Goal: Task Accomplishment & Management: Manage account settings

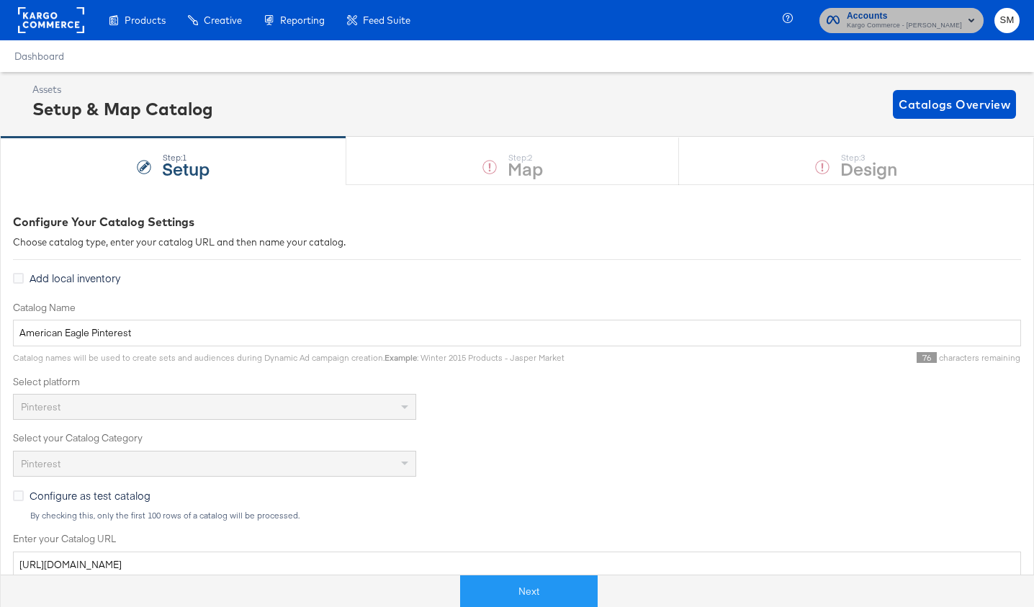
click at [916, 22] on span "Kargo Commerce - Stephen Morrissey" at bounding box center [904, 26] width 115 height 12
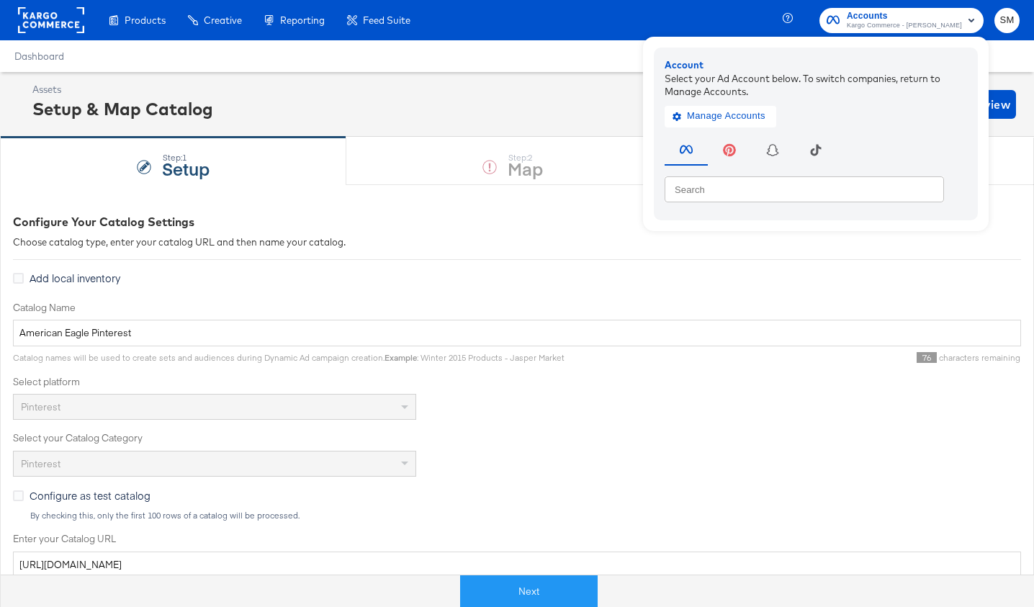
drag, startPoint x: 719, startPoint y: 15, endPoint x: 655, endPoint y: 3, distance: 66.0
click at [709, 12] on div "Products Creative Reporting Feed Suite Accounts Kargo Commerce - Stephen Morris…" at bounding box center [517, 20] width 1034 height 40
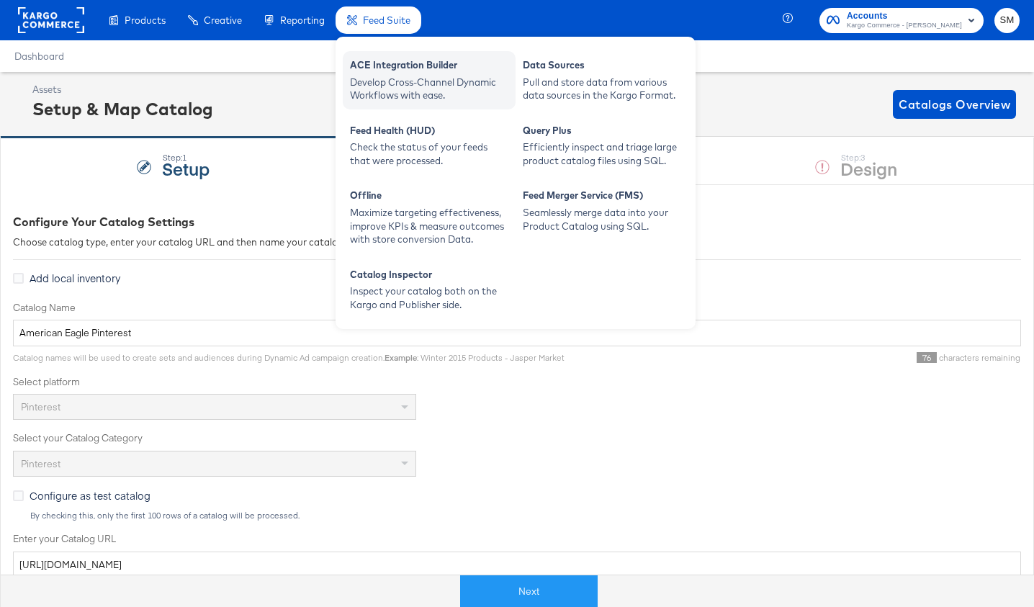
click at [376, 66] on div "ACE Integration Builder" at bounding box center [429, 66] width 158 height 17
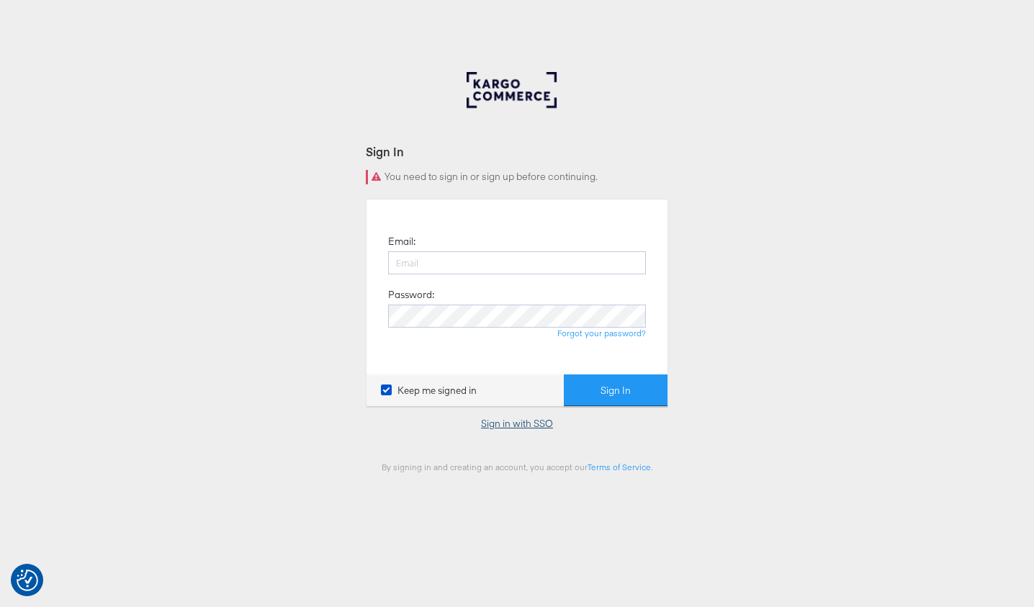
click at [529, 425] on link "Sign in with SSO" at bounding box center [517, 423] width 72 height 13
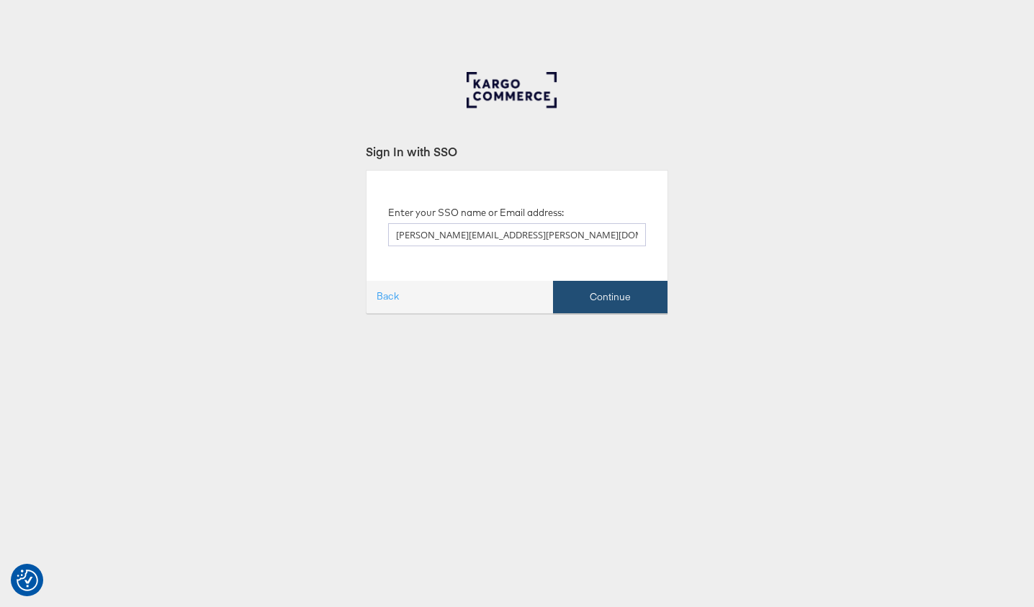
type input "stephen.morrissey@kargo.com"
click at [634, 290] on button "Continue" at bounding box center [610, 297] width 115 height 32
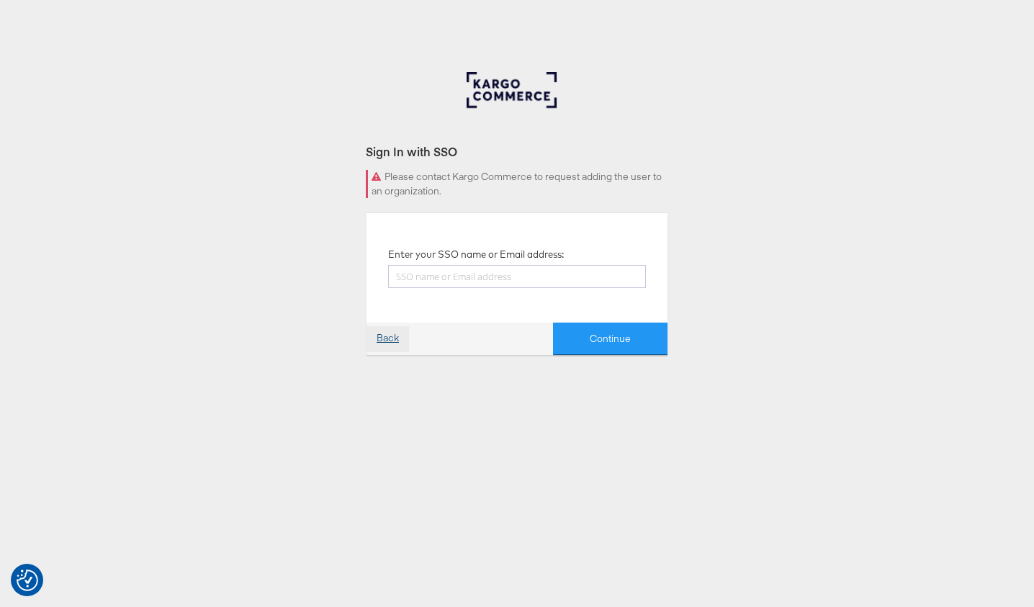
click at [370, 340] on link "Back" at bounding box center [388, 339] width 42 height 26
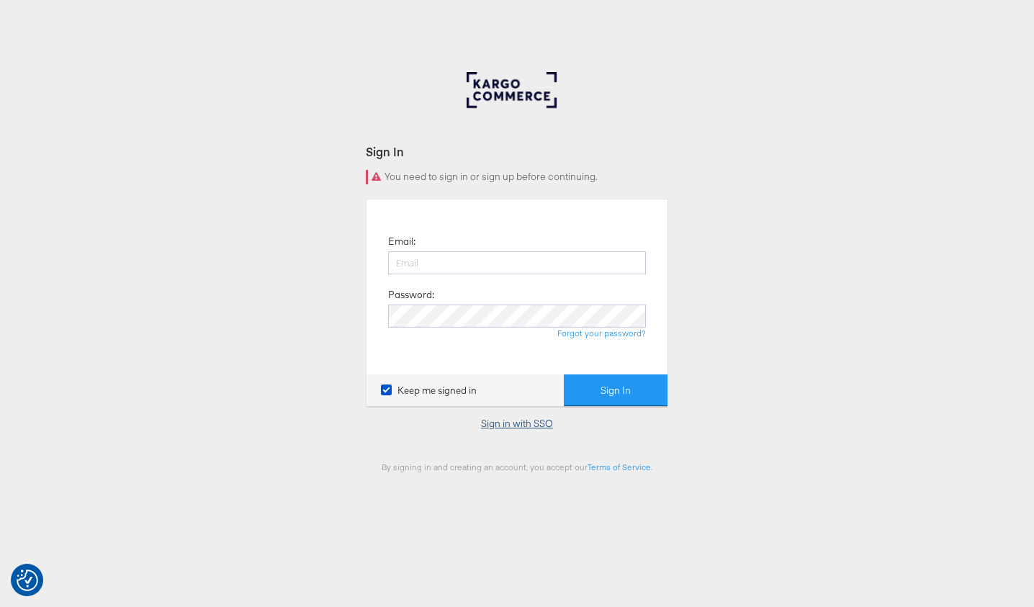
click at [511, 421] on link "Sign in with SSO" at bounding box center [517, 423] width 72 height 13
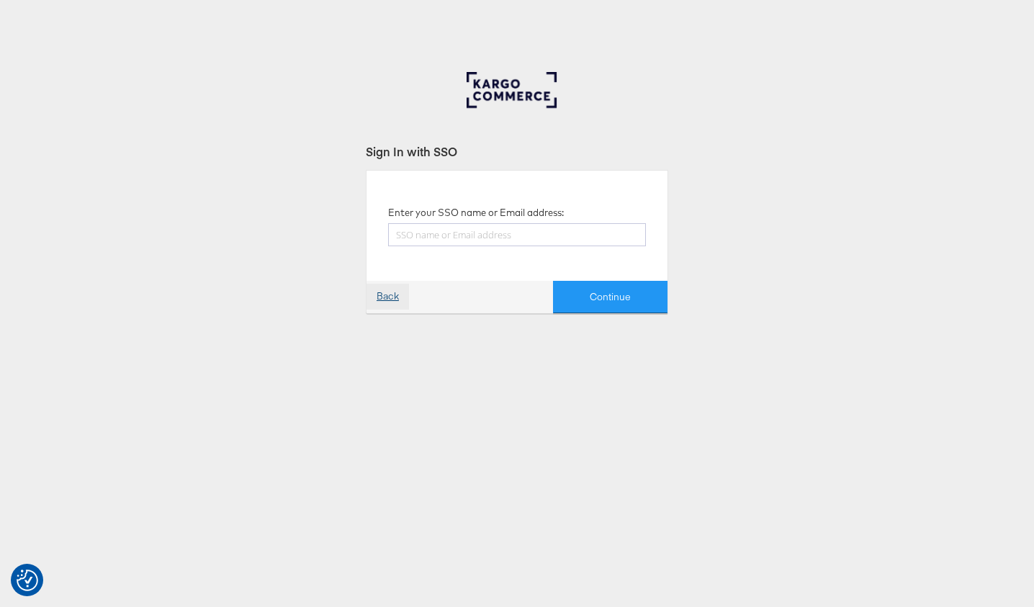
click at [378, 297] on link "Back" at bounding box center [388, 297] width 42 height 26
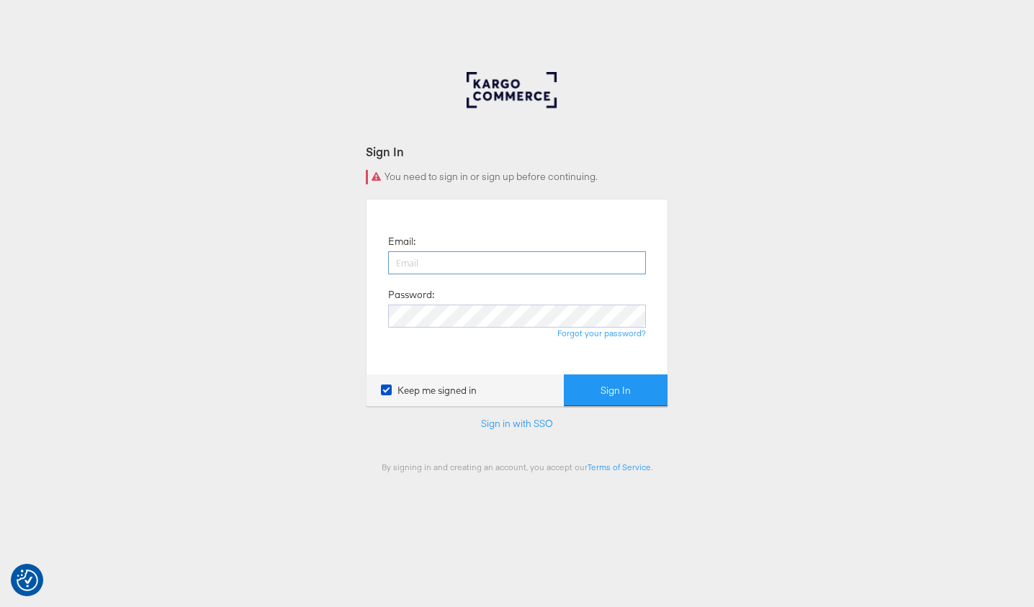
click at [477, 258] on input "email" at bounding box center [517, 262] width 258 height 23
type input "stephen.morrissey@kargo.com"
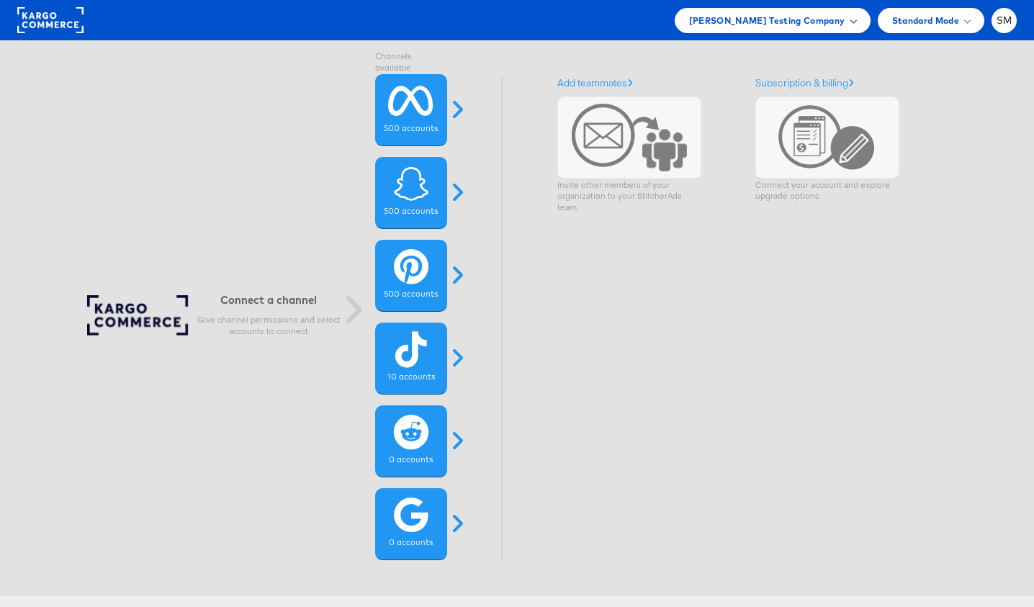
click at [789, 13] on span "Colin Clarke Testing Company" at bounding box center [767, 20] width 156 height 15
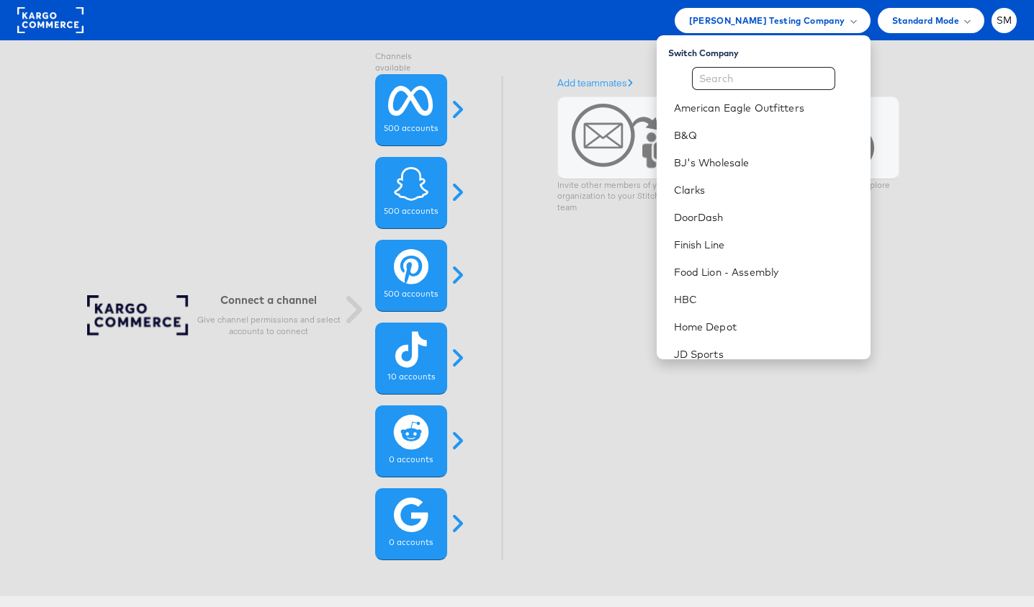
drag, startPoint x: 982, startPoint y: 76, endPoint x: 992, endPoint y: 34, distance: 43.7
click at [987, 62] on div "Connect a channel Give channel permissions and select accounts to connect Chann…" at bounding box center [510, 318] width 1085 height 556
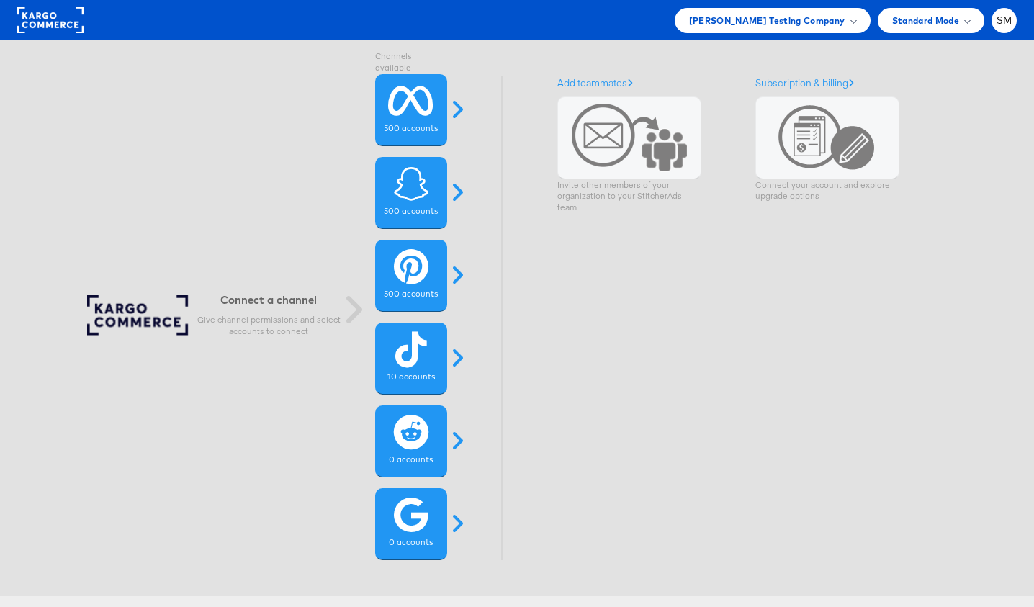
click at [1021, 24] on div "Colin Clarke Testing Company Switch Company American Eagle Outfitters B&Q BJ's …" at bounding box center [517, 20] width 1034 height 40
click at [1005, 23] on span "SM" at bounding box center [1005, 20] width 16 height 9
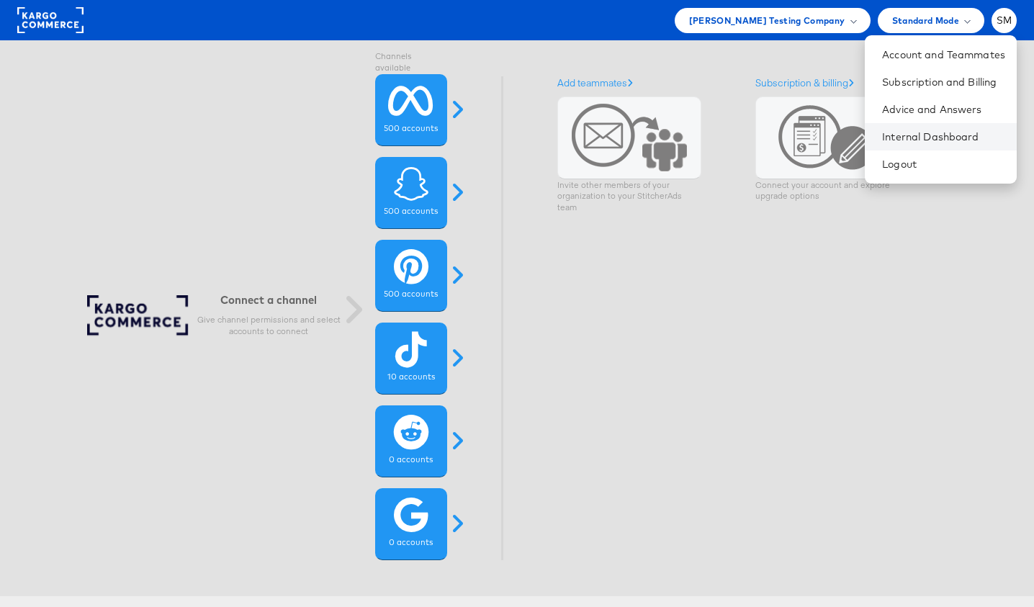
click at [958, 127] on li "Internal Dashboard" at bounding box center [941, 136] width 152 height 27
click at [899, 138] on link "Internal Dashboard" at bounding box center [943, 137] width 123 height 14
click at [53, 16] on rect at bounding box center [50, 20] width 66 height 26
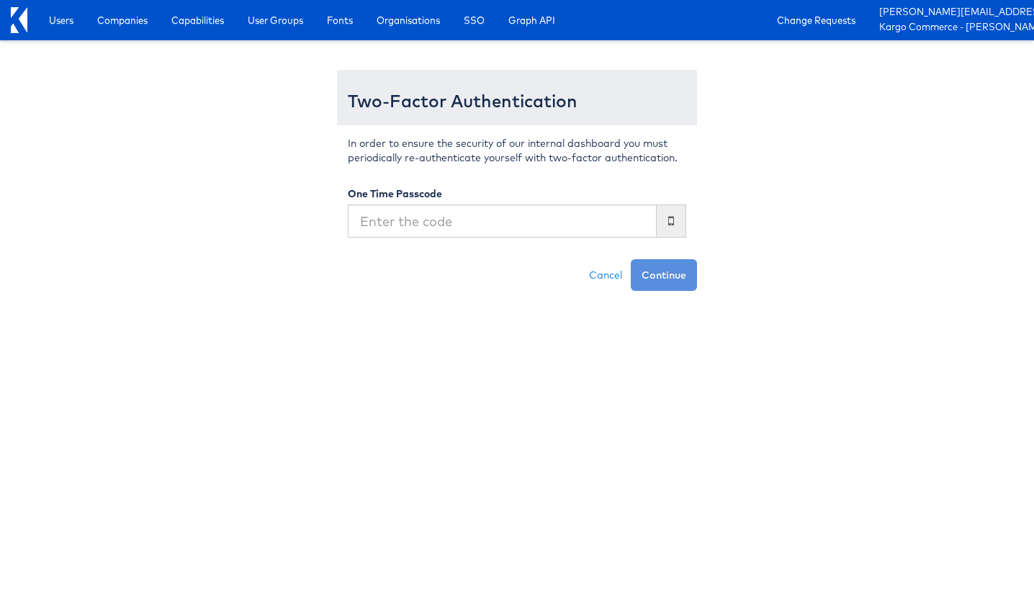
type input "296401"
click at [53, 16] on span "Users" at bounding box center [61, 20] width 24 height 14
click at [115, 24] on span "Companies" at bounding box center [122, 20] width 50 height 14
click at [55, 25] on span "Users" at bounding box center [61, 20] width 24 height 14
type input "187106"
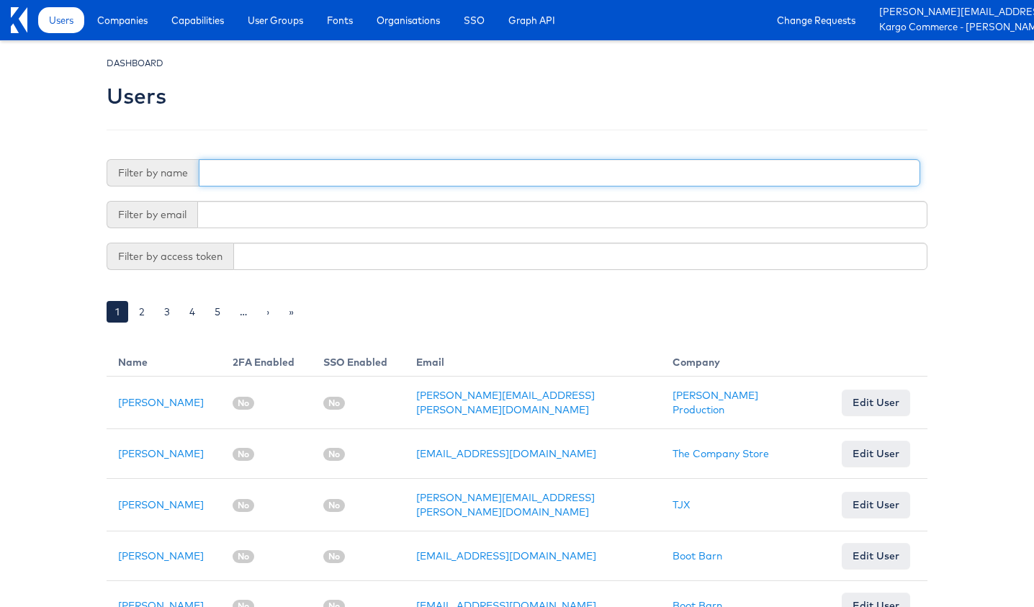
click at [267, 176] on input "text" at bounding box center [560, 172] width 722 height 27
type input "stephen mo"
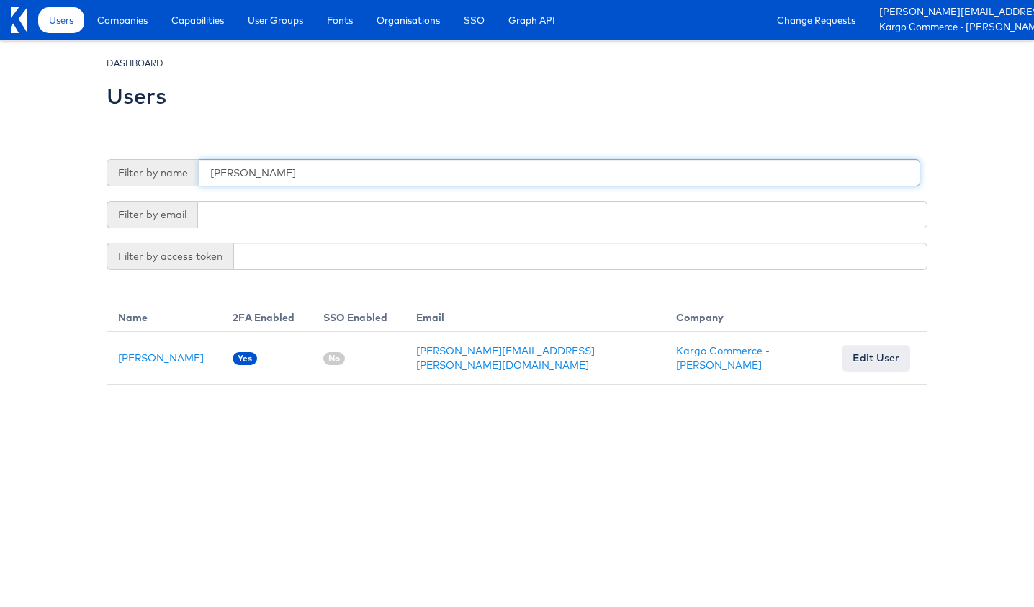
scroll to position [0, 1]
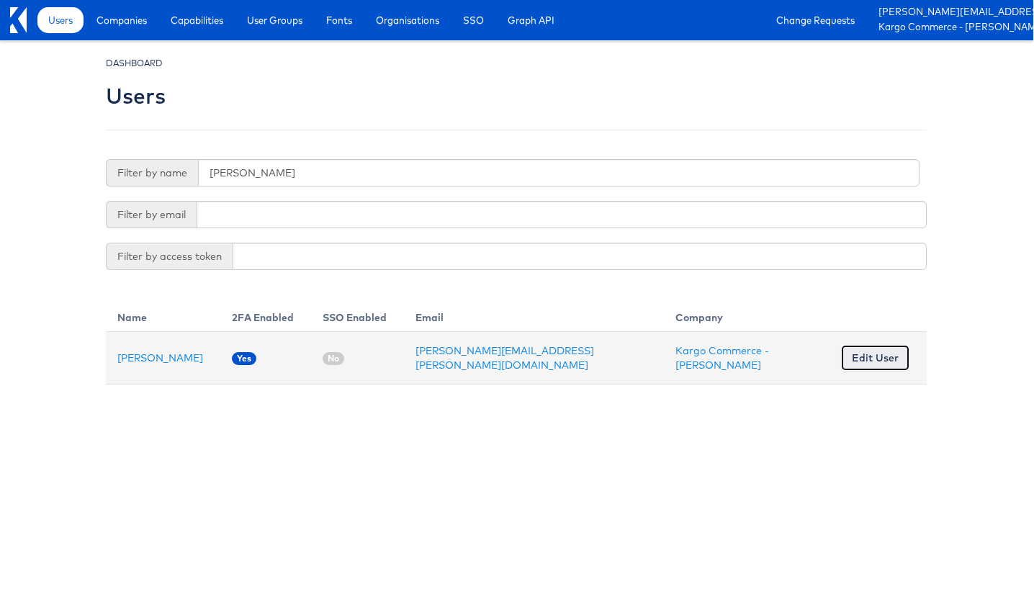
click at [863, 364] on link "Edit User" at bounding box center [875, 358] width 68 height 26
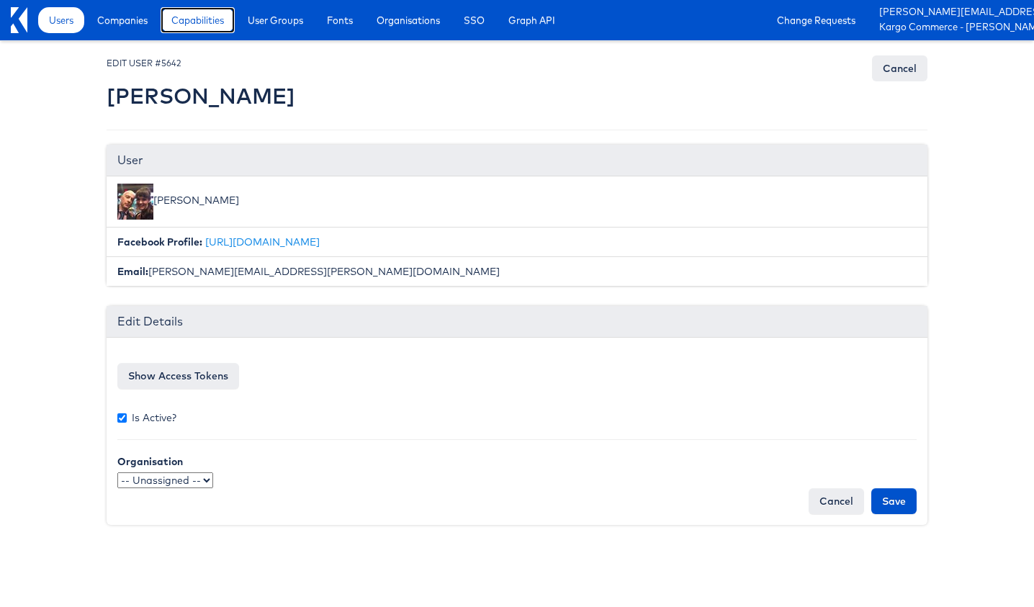
drag, startPoint x: 197, startPoint y: 12, endPoint x: 125, endPoint y: 17, distance: 72.2
click at [125, 17] on span "Companies" at bounding box center [122, 20] width 50 height 14
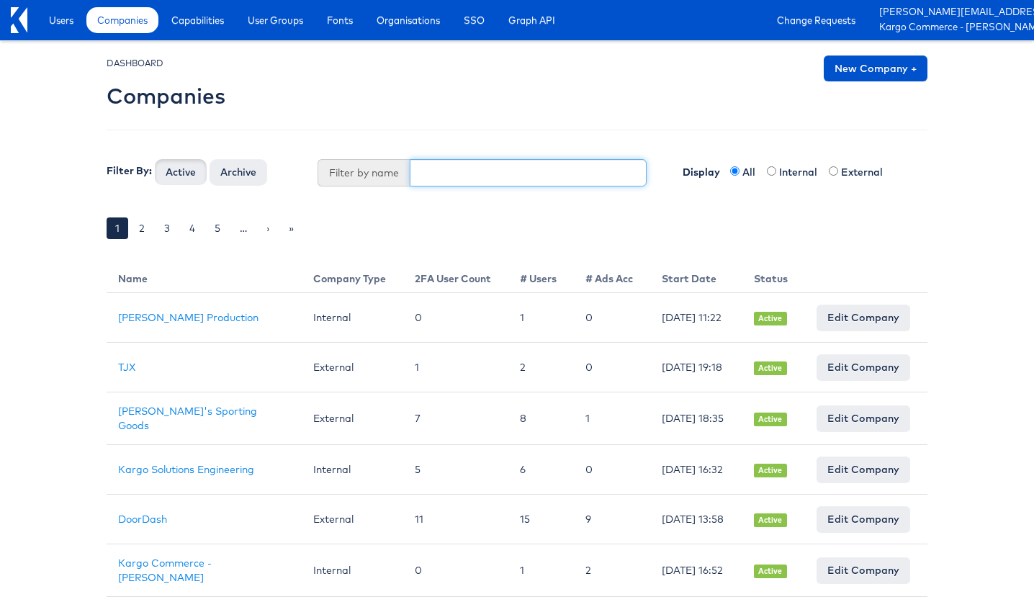
click at [449, 177] on input "text" at bounding box center [529, 172] width 238 height 27
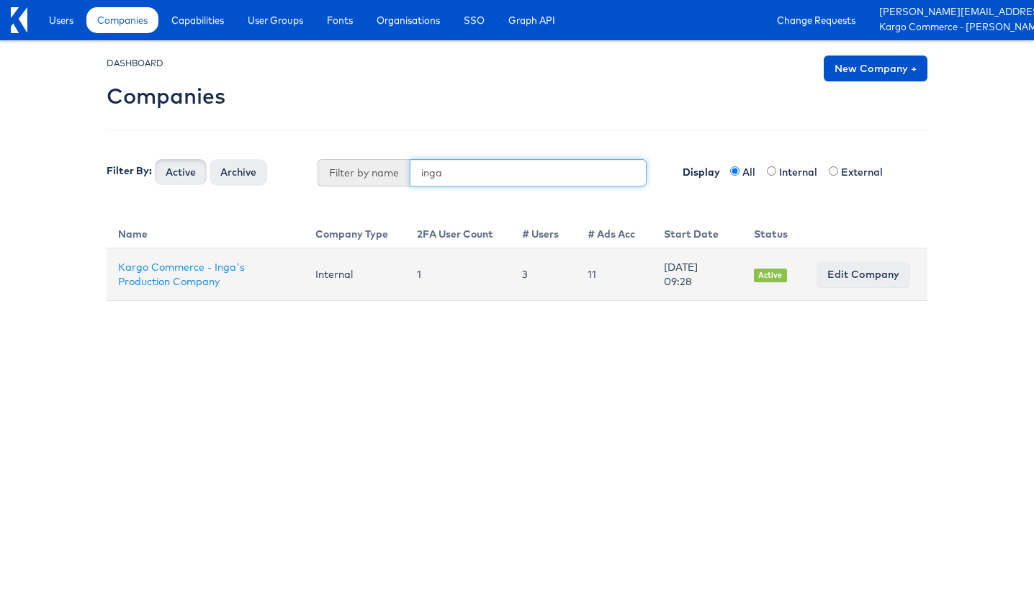
type input "inga"
click at [883, 277] on link "Edit Company" at bounding box center [864, 274] width 94 height 26
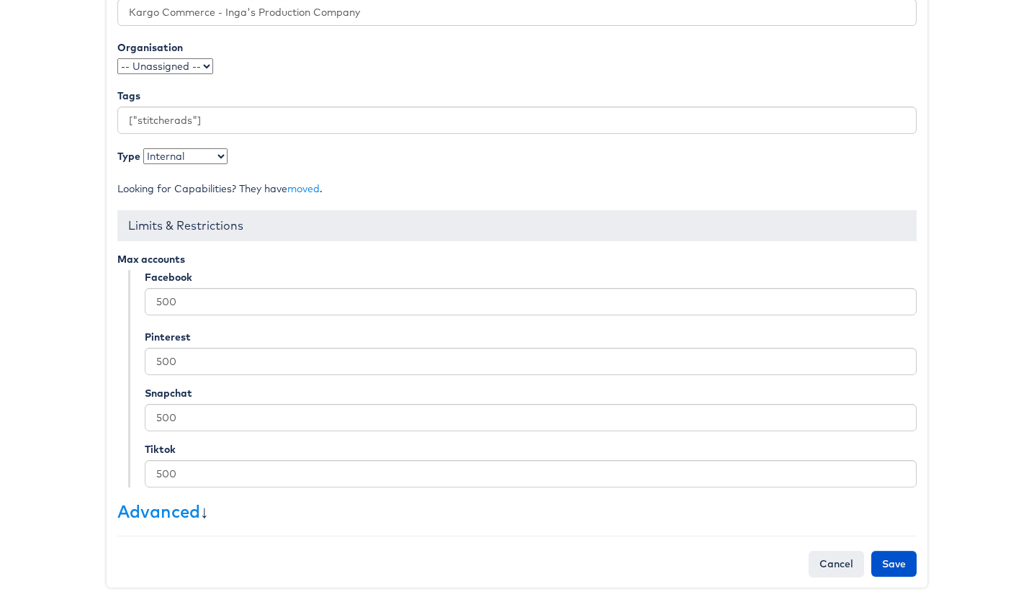
scroll to position [238, 0]
drag, startPoint x: 174, startPoint y: 508, endPoint x: 187, endPoint y: 508, distance: 13.0
click at [175, 508] on link "Advanced" at bounding box center [158, 511] width 83 height 22
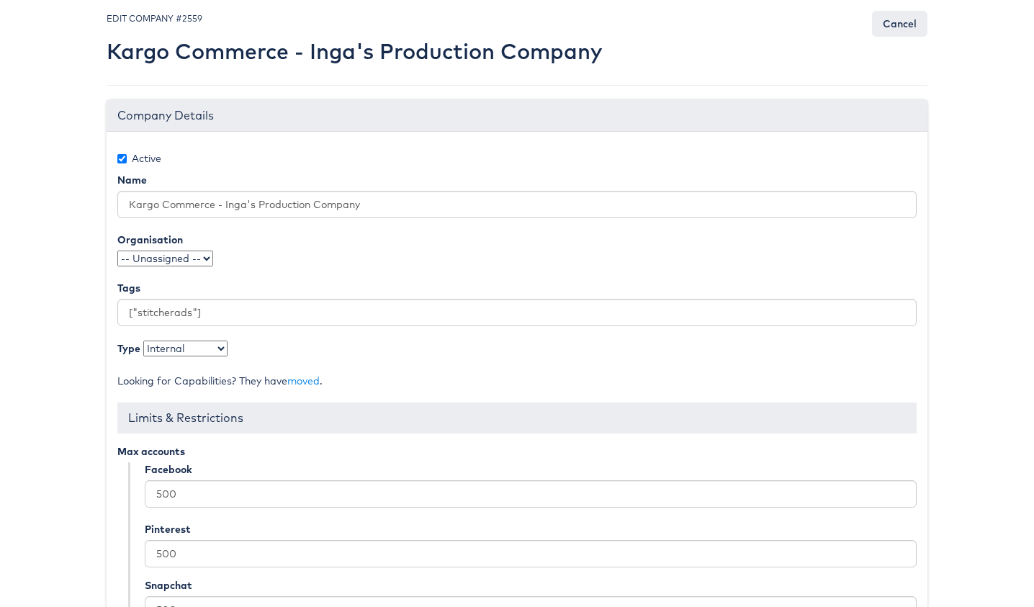
scroll to position [0, 0]
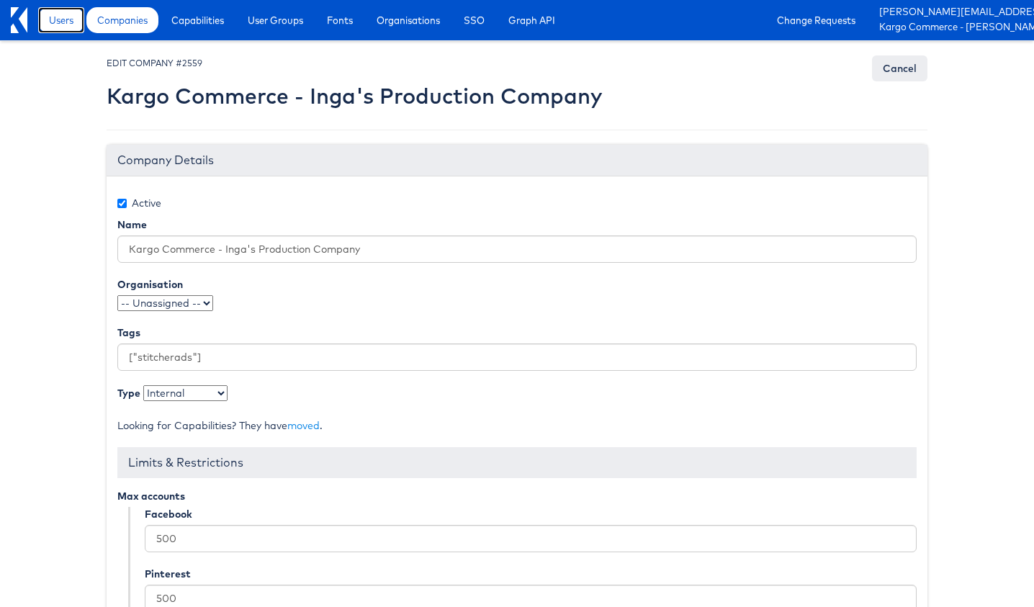
click at [65, 18] on span "Users" at bounding box center [61, 20] width 24 height 14
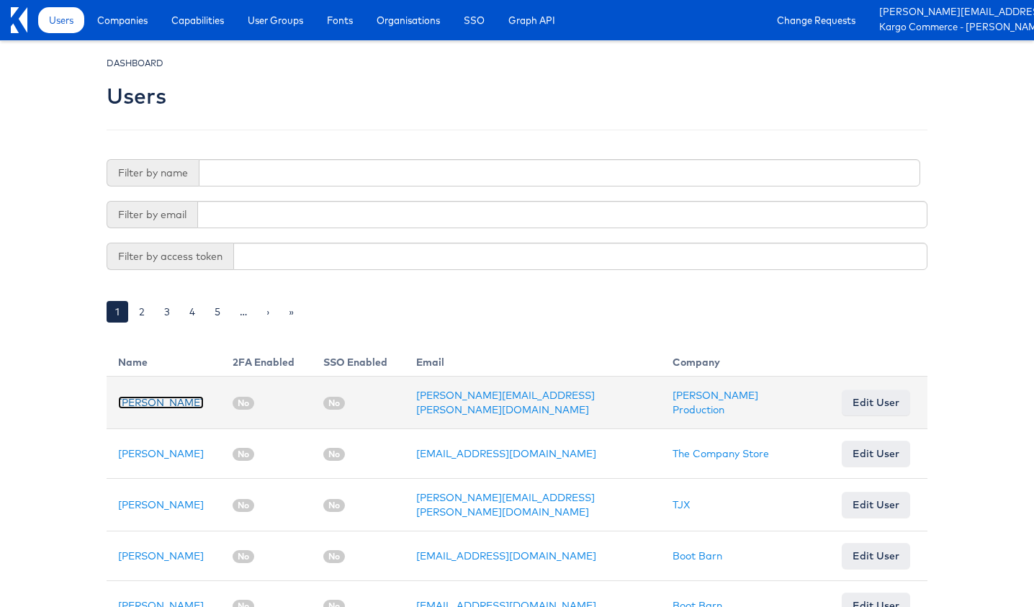
click at [164, 396] on link "Julie Shanahan" at bounding box center [161, 402] width 86 height 13
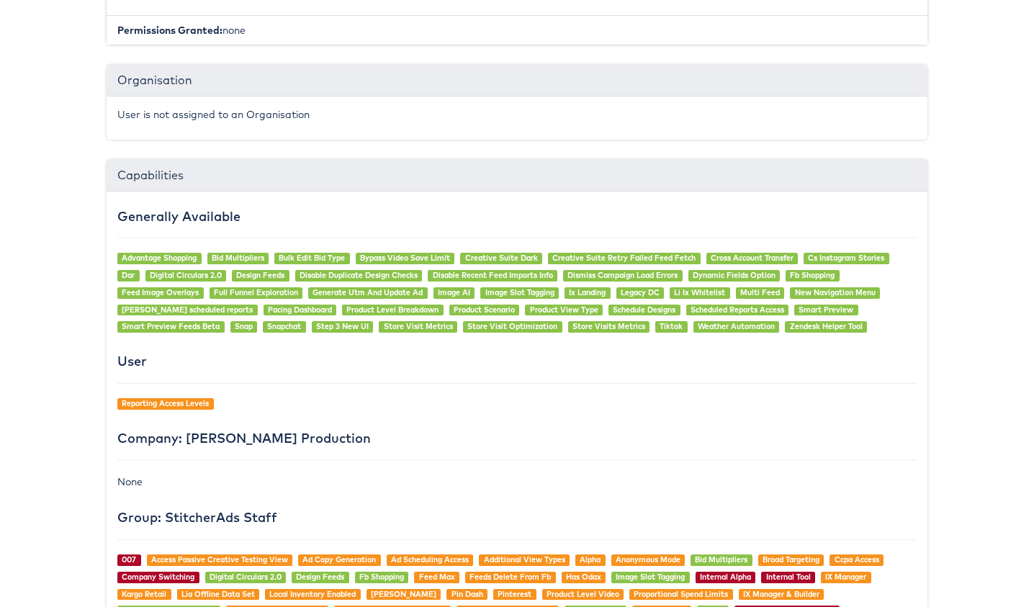
scroll to position [919, 0]
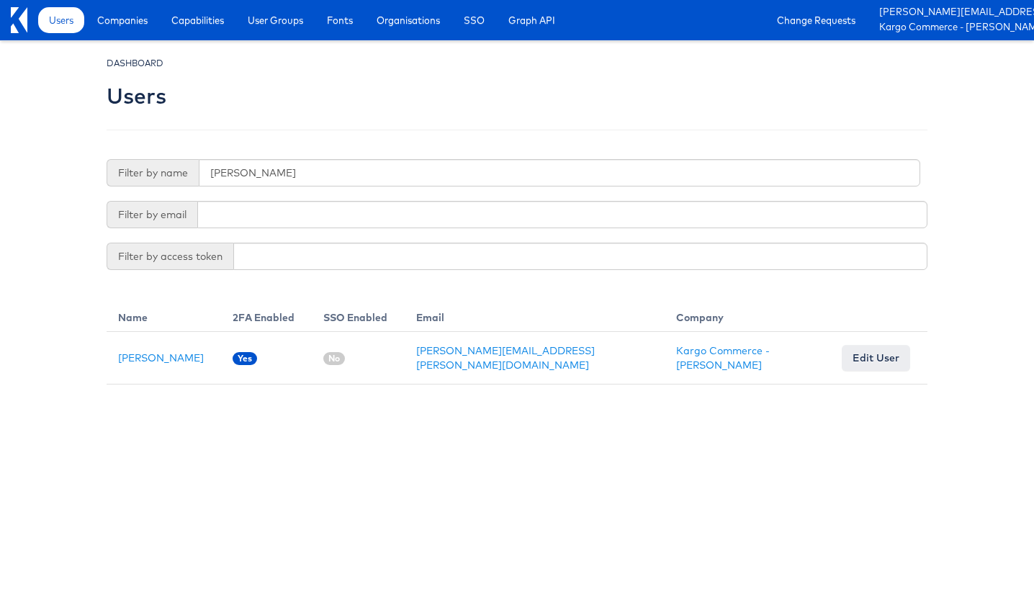
scroll to position [0, 1]
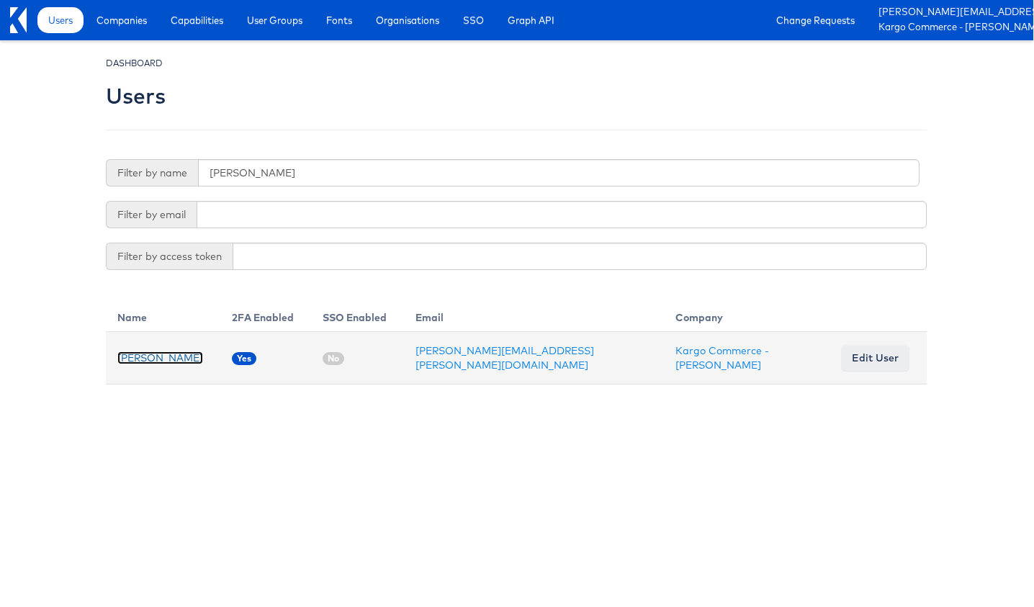
click at [187, 356] on link "Stephen Morrissey" at bounding box center [160, 357] width 86 height 13
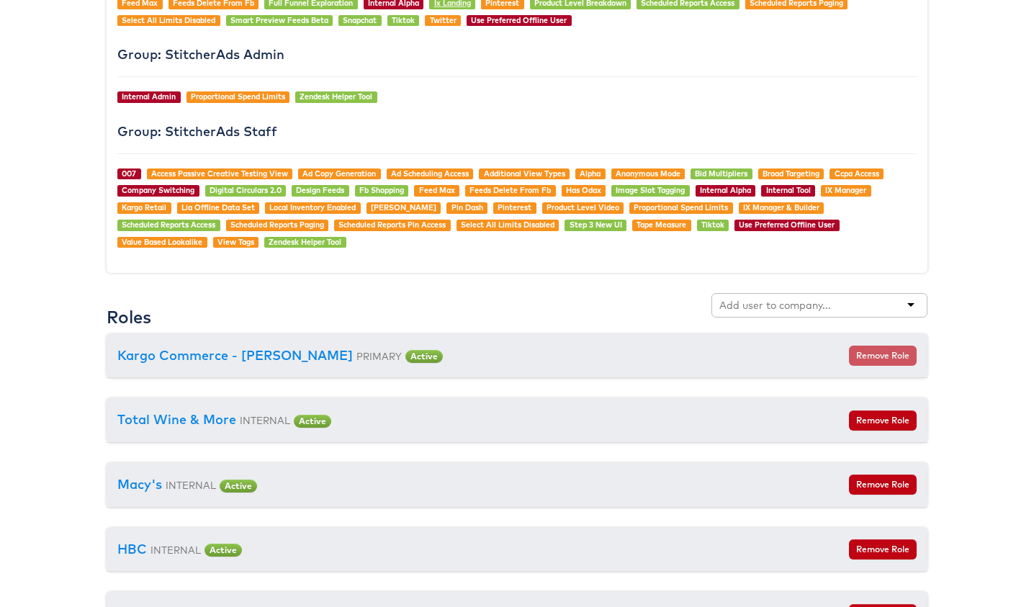
scroll to position [1476, 0]
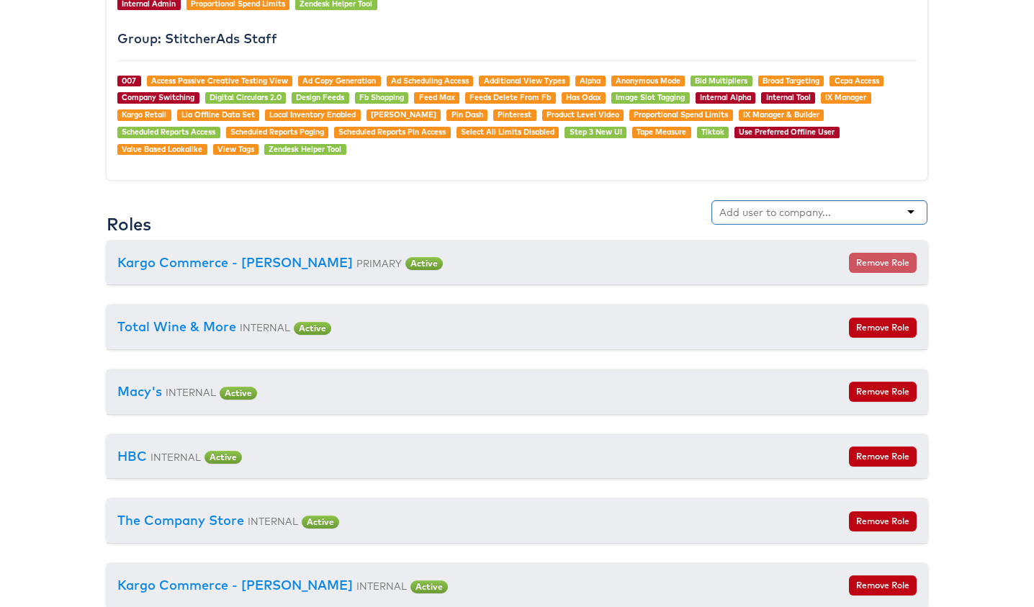
click at [803, 209] on input "text" at bounding box center [776, 212] width 114 height 14
type input "inga"
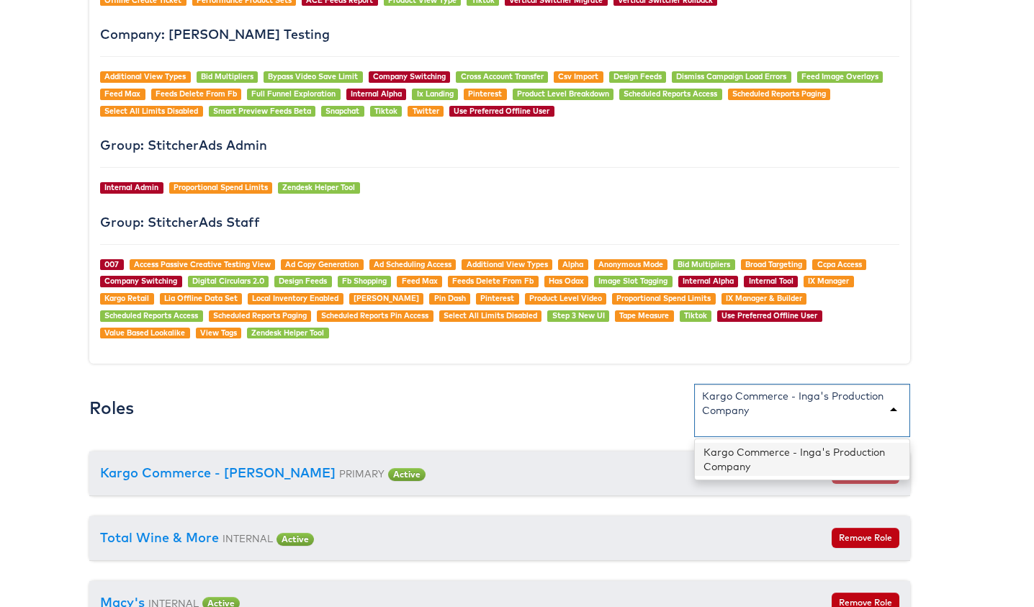
click at [787, 397] on div "Kargo Commerce - Inga's Production Company" at bounding box center [802, 403] width 200 height 29
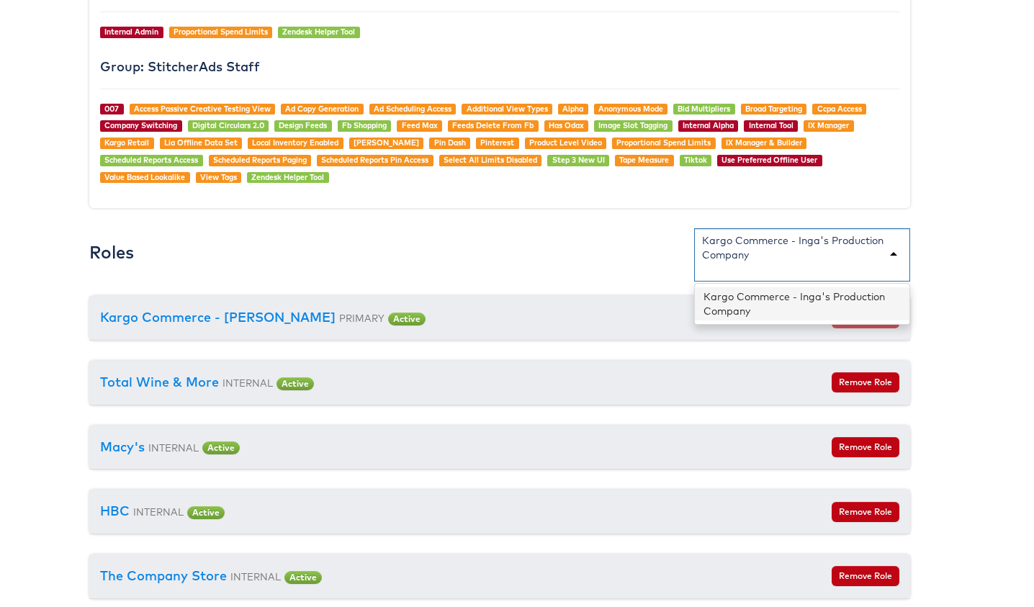
scroll to position [1592, 17]
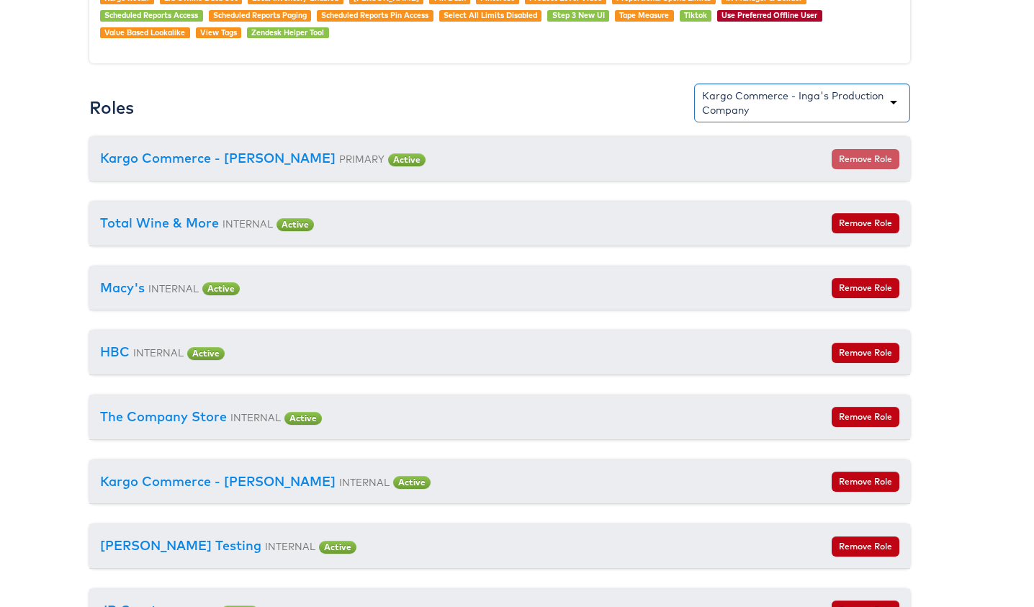
drag, startPoint x: 782, startPoint y: 115, endPoint x: 703, endPoint y: 88, distance: 83.8
click at [657, 81] on div "USER #5642 Stephen Morrissey Edit User Details Status: Active Personal Details …" at bounding box center [499, 378] width 821 height 3831
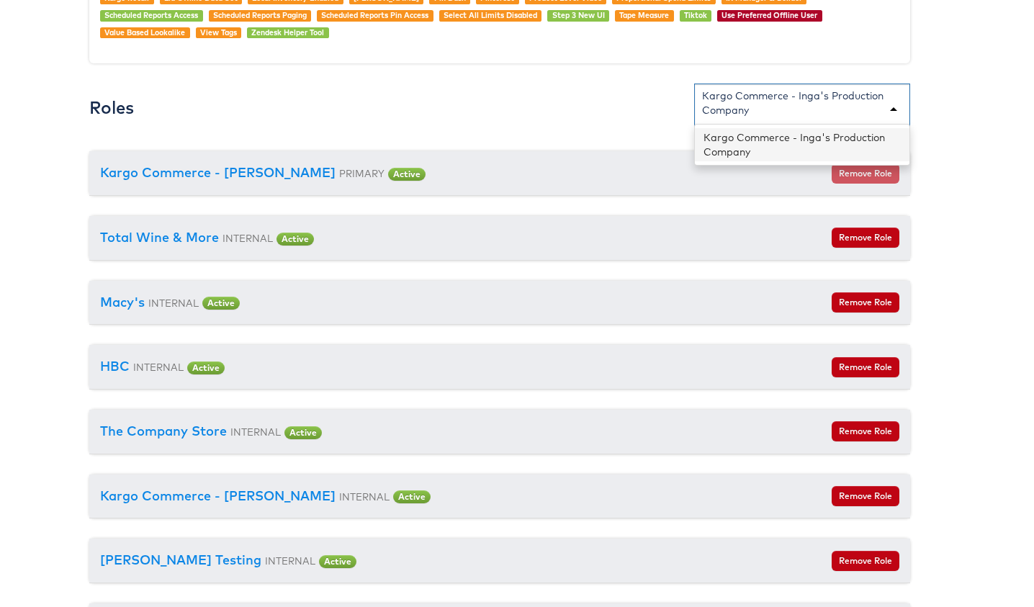
click at [784, 98] on div "Kargo Commerce - Inga's Production Company" at bounding box center [802, 103] width 200 height 29
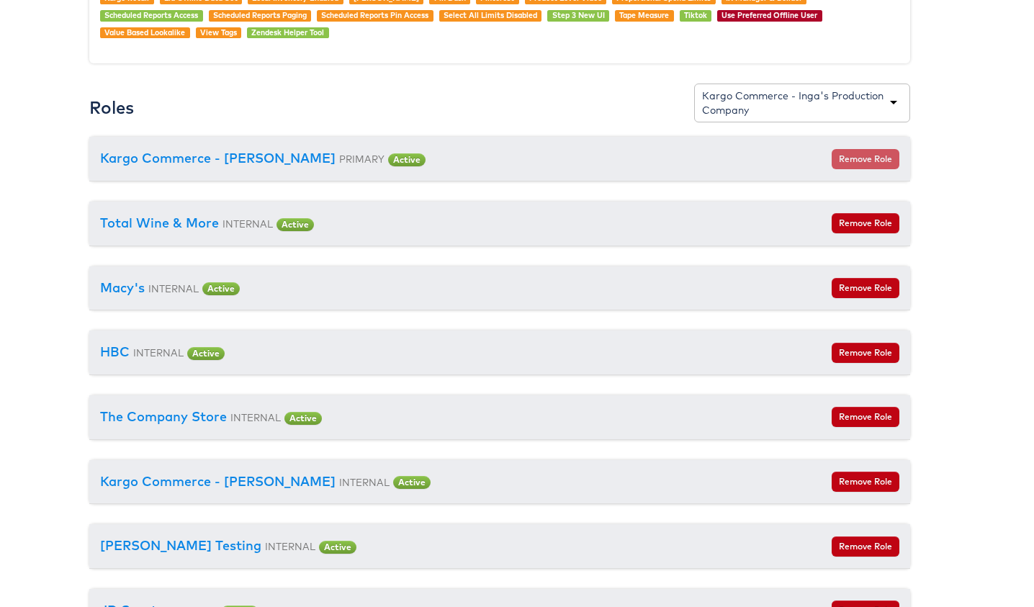
drag, startPoint x: 652, startPoint y: 96, endPoint x: 691, endPoint y: 102, distance: 38.6
click at [654, 96] on div "Roles Kargo Commerce - Inga's Production Company Kargo Commerce - Inga's Produc…" at bounding box center [499, 110] width 821 height 53
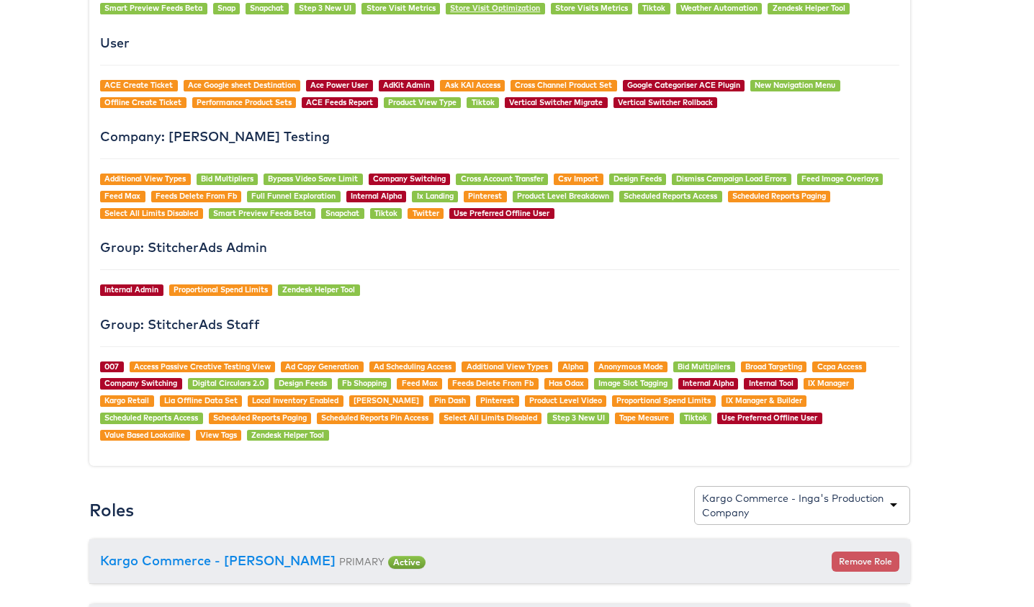
scroll to position [1128, 17]
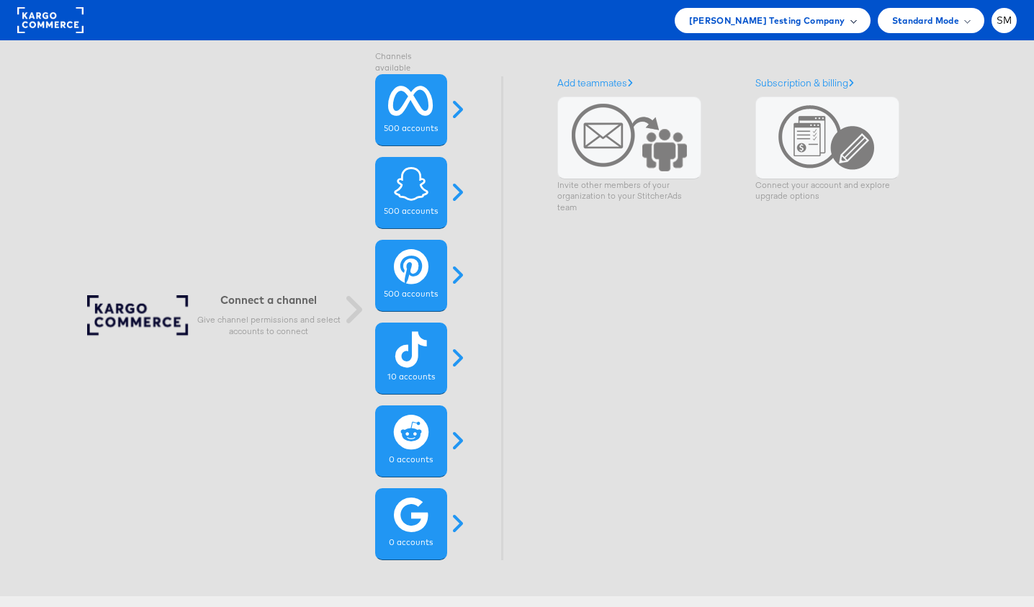
click at [775, 22] on span "[PERSON_NAME] Testing Company" at bounding box center [767, 20] width 156 height 15
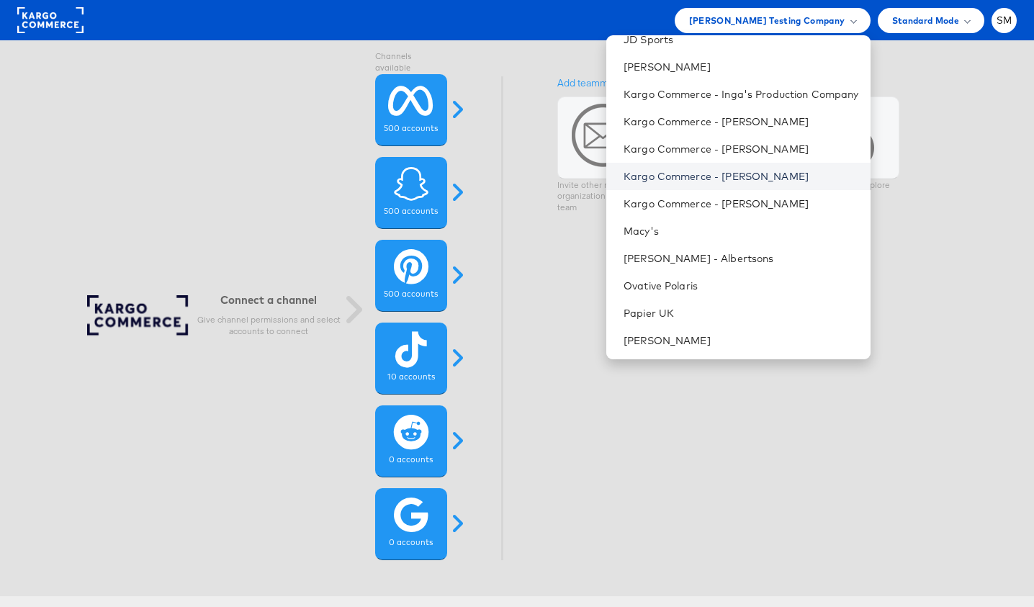
scroll to position [296, 0]
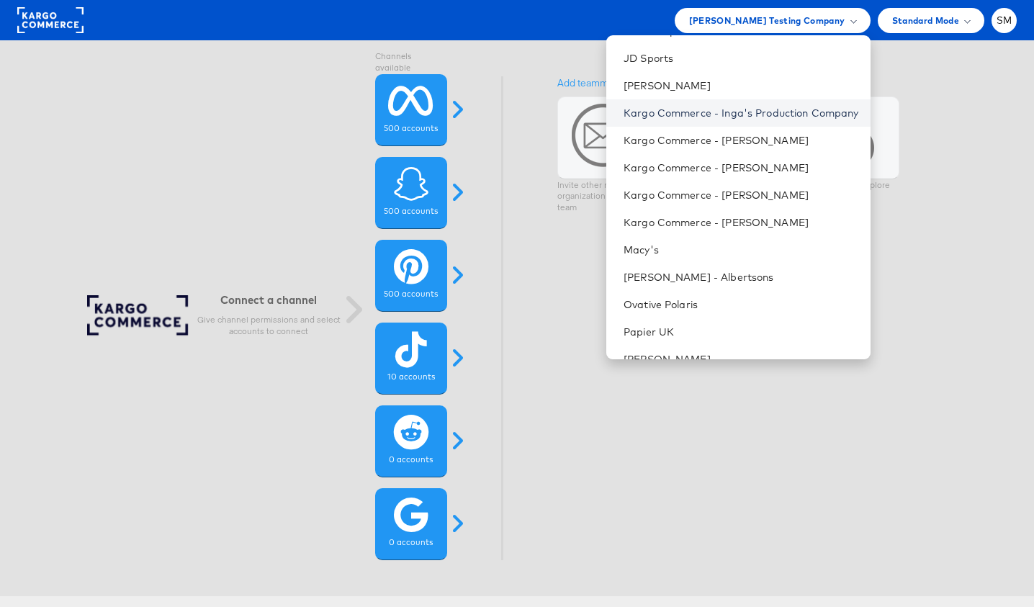
click at [724, 117] on link "Kargo Commerce - Inga's Production Company" at bounding box center [741, 113] width 235 height 14
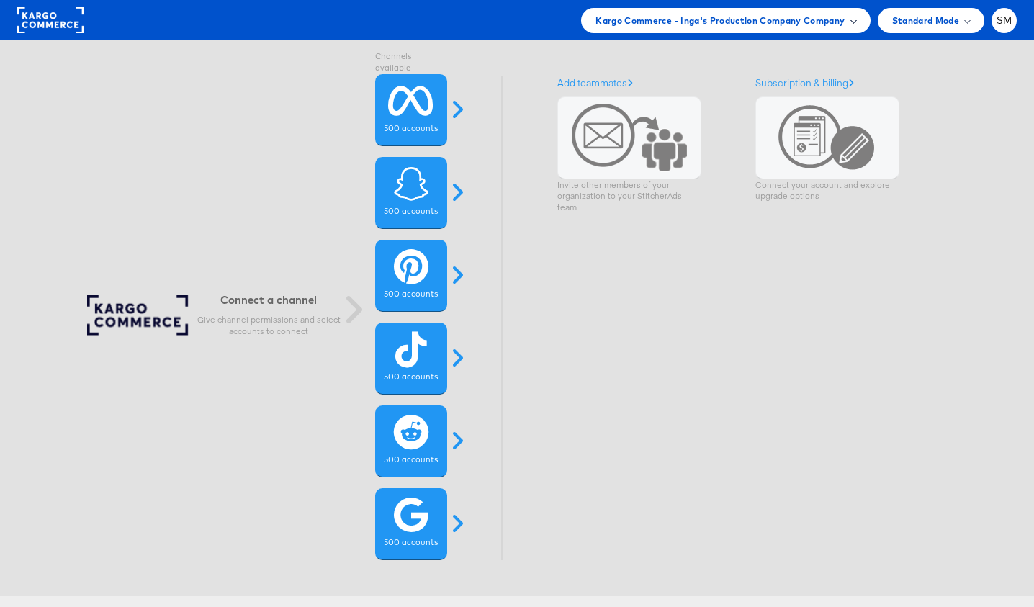
click at [717, 14] on span "Kargo Commerce - Inga's Production Company Company" at bounding box center [720, 20] width 249 height 15
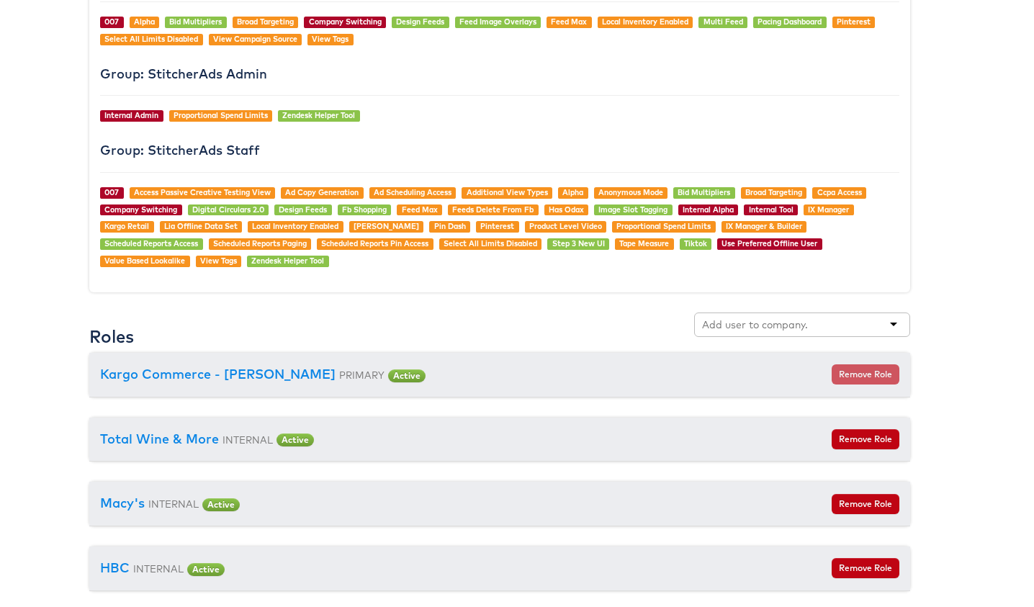
scroll to position [1466, 17]
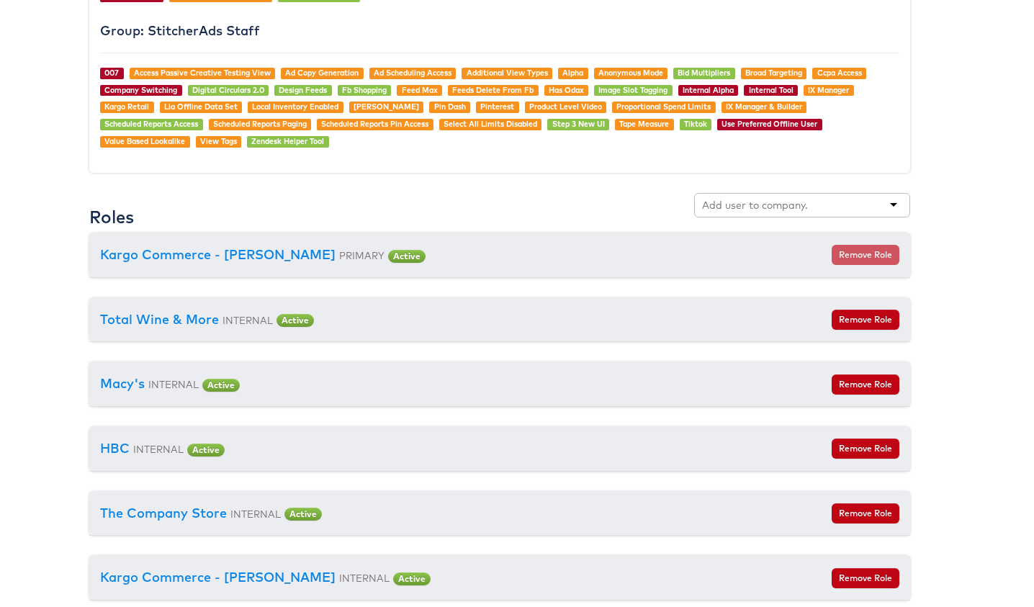
click at [722, 203] on input "text" at bounding box center [755, 205] width 106 height 14
type input "adkit demo"
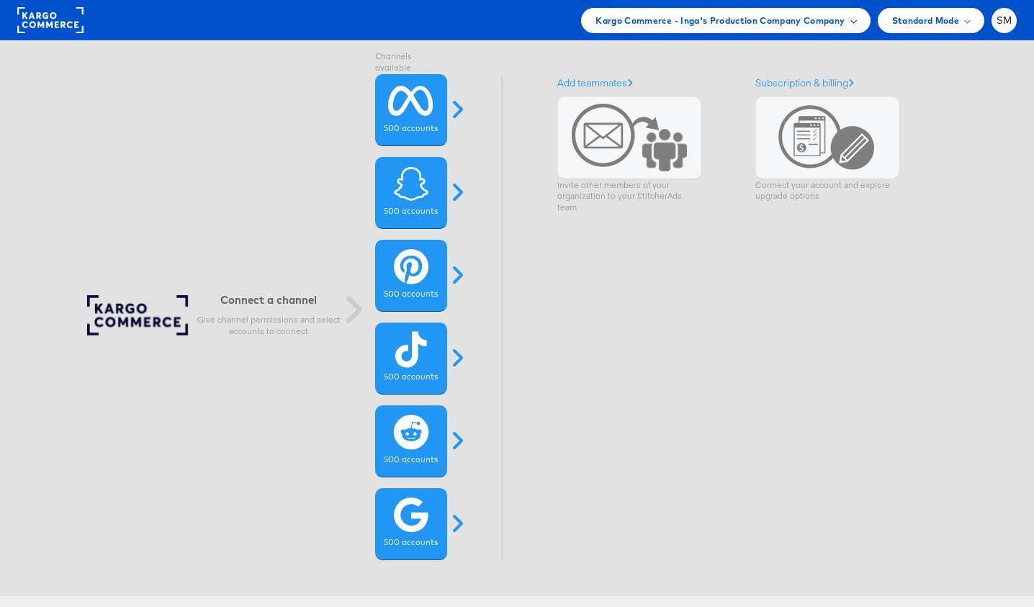
click at [726, 26] on span "Kargo Commerce - Inga's Production Company Company" at bounding box center [720, 20] width 249 height 15
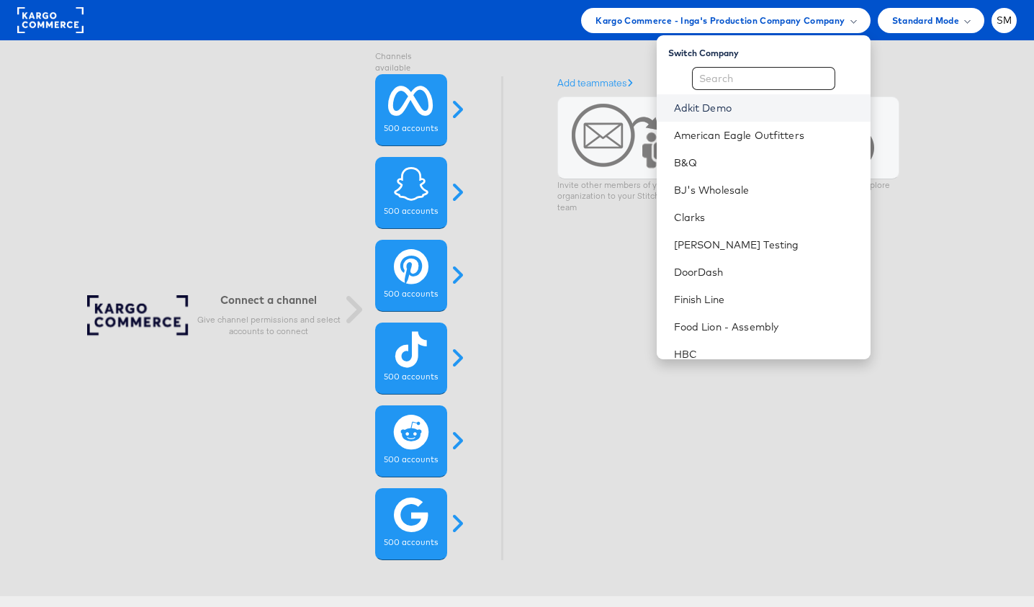
click at [709, 107] on link "Adkit Demo" at bounding box center [766, 108] width 185 height 14
